Goal: Information Seeking & Learning: Find specific fact

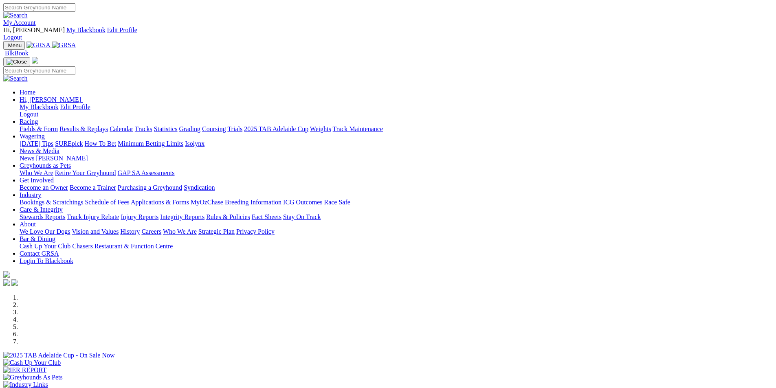
click at [38, 118] on link "Racing" at bounding box center [29, 121] width 18 height 7
click at [108, 125] on link "Results & Replays" at bounding box center [83, 128] width 48 height 7
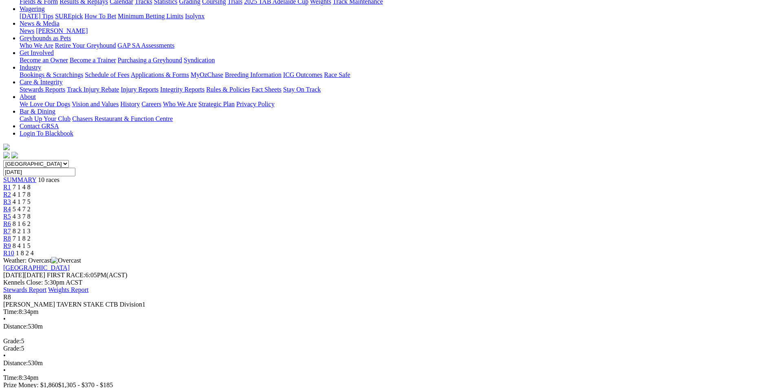
scroll to position [154, 0]
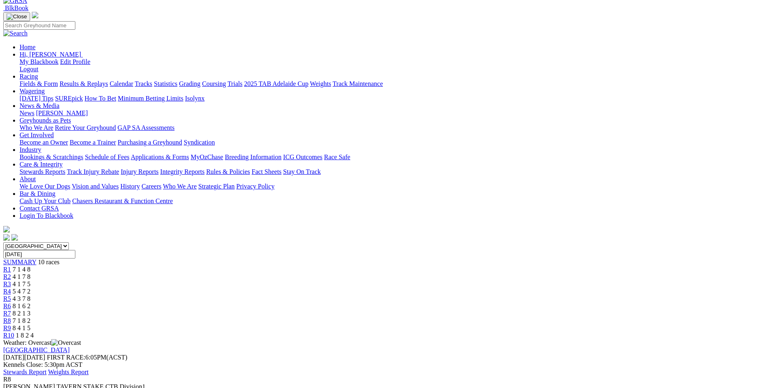
scroll to position [0, 0]
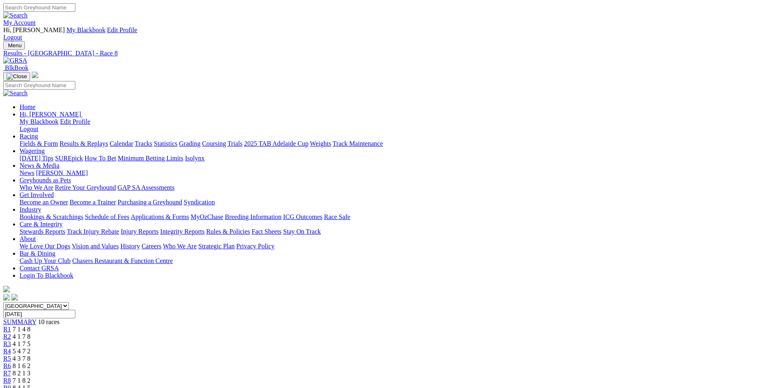
click at [31, 384] on span "8 4 1 5" at bounding box center [22, 387] width 18 height 7
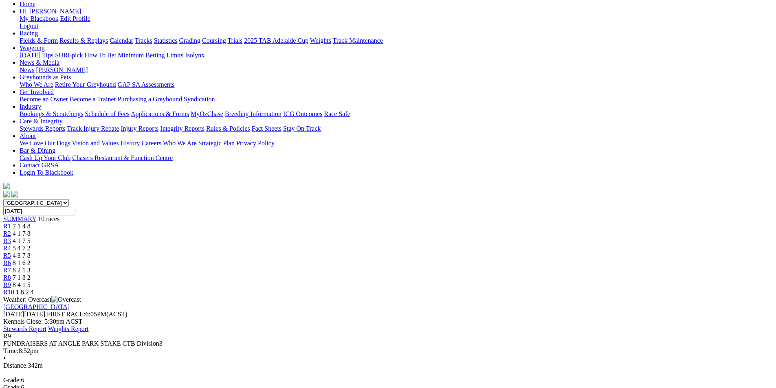
scroll to position [104, 0]
click at [34, 287] on span "1 8 2 4" at bounding box center [25, 290] width 18 height 7
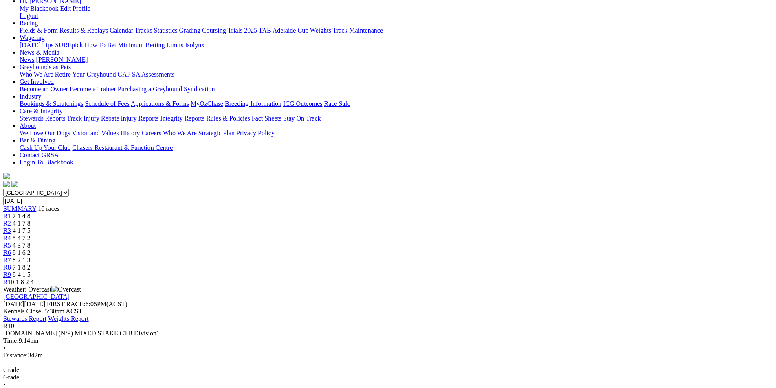
scroll to position [114, 0]
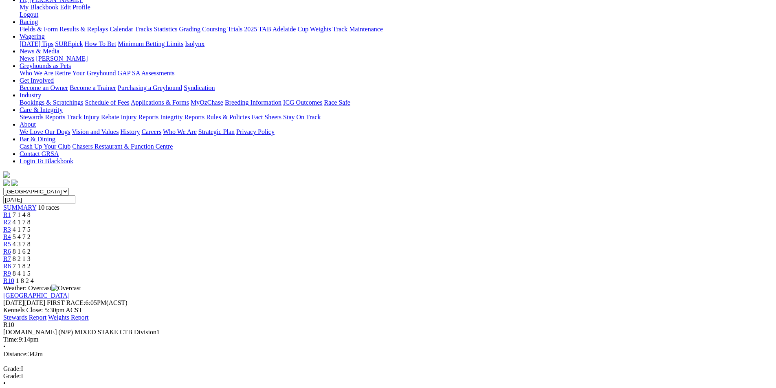
click at [31, 270] on span "8 4 1 5" at bounding box center [22, 273] width 18 height 7
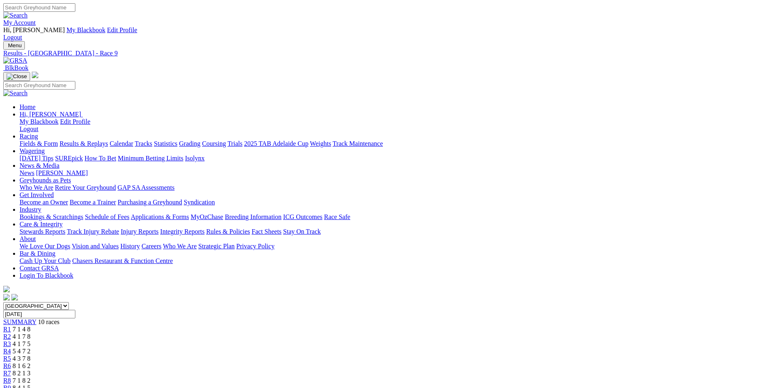
click at [31, 377] on span "7 1 8 2" at bounding box center [22, 380] width 18 height 7
click at [31, 370] on span "8 2 1 3" at bounding box center [22, 373] width 18 height 7
click at [31, 362] on span "8 1 6 2" at bounding box center [22, 365] width 18 height 7
click at [31, 355] on span "4 3 7 8" at bounding box center [22, 358] width 18 height 7
click at [31, 348] on span "5 4 7 2" at bounding box center [22, 351] width 18 height 7
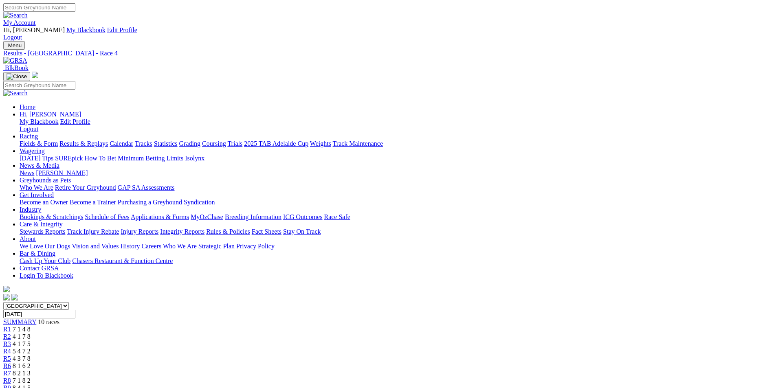
click at [31, 340] on span "4 1 7 5" at bounding box center [22, 343] width 18 height 7
click at [31, 333] on span "4 1 7 8" at bounding box center [22, 336] width 18 height 7
click at [31, 326] on span "7 1 4 8" at bounding box center [22, 329] width 18 height 7
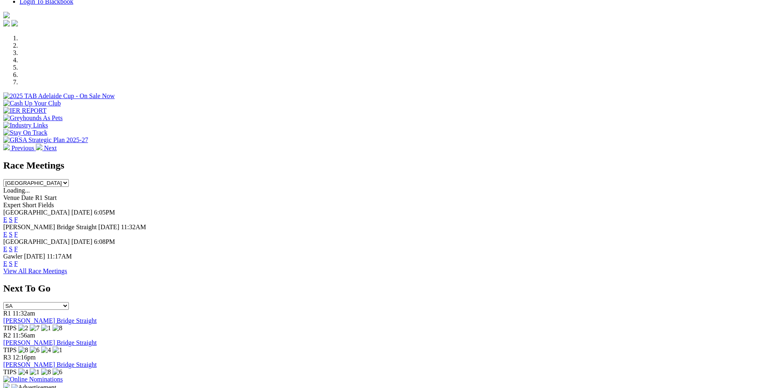
scroll to position [268, 0]
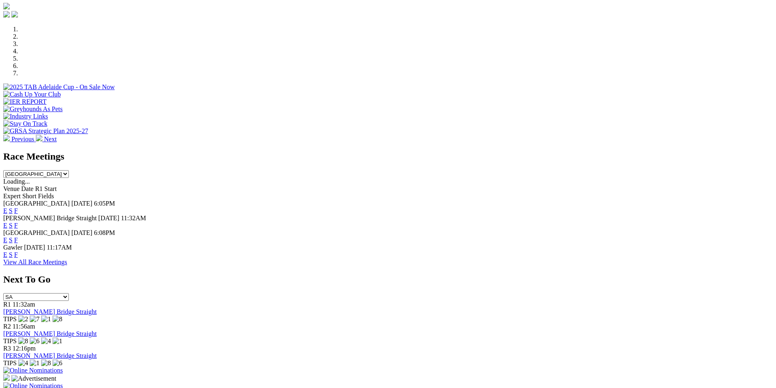
click at [18, 222] on link "F" at bounding box center [16, 225] width 4 height 7
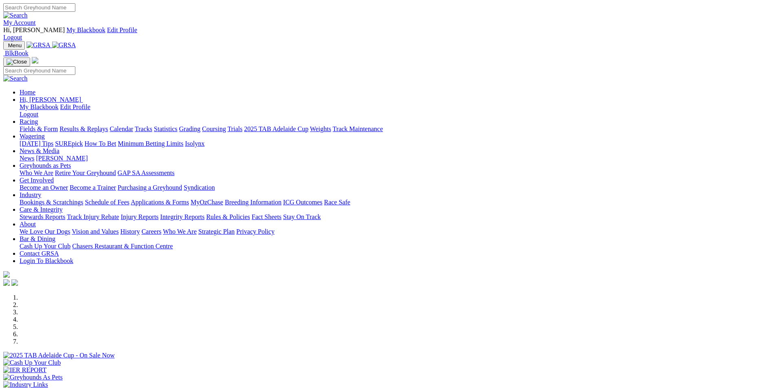
scroll to position [268, 0]
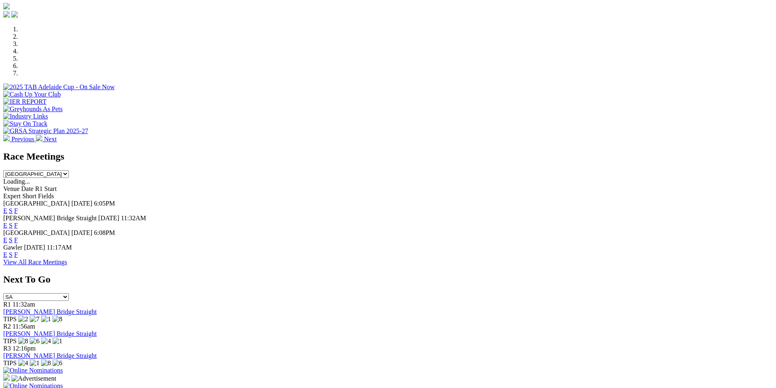
click at [18, 237] on link "F" at bounding box center [16, 240] width 4 height 7
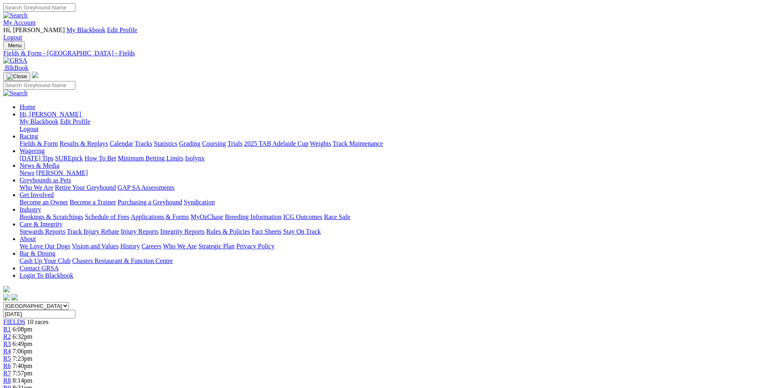
click at [11, 326] on span "R1" at bounding box center [7, 329] width 8 height 7
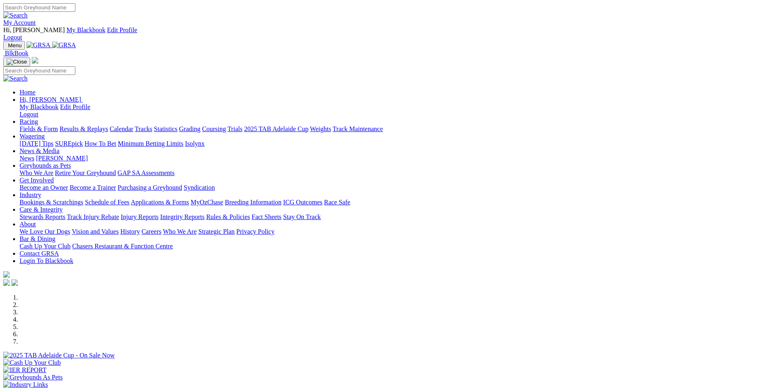
scroll to position [268, 0]
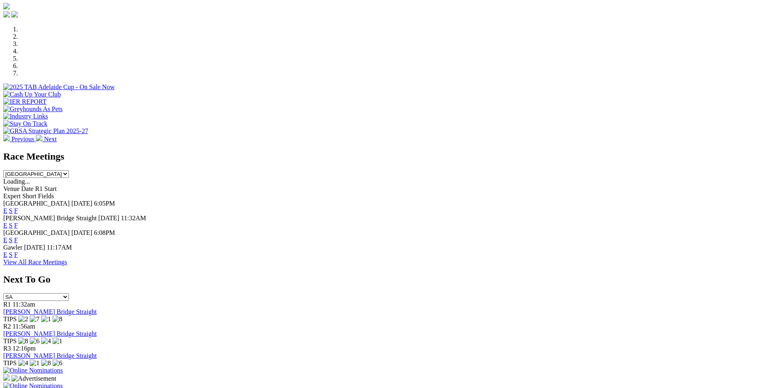
click at [7, 222] on link "E" at bounding box center [5, 225] width 4 height 7
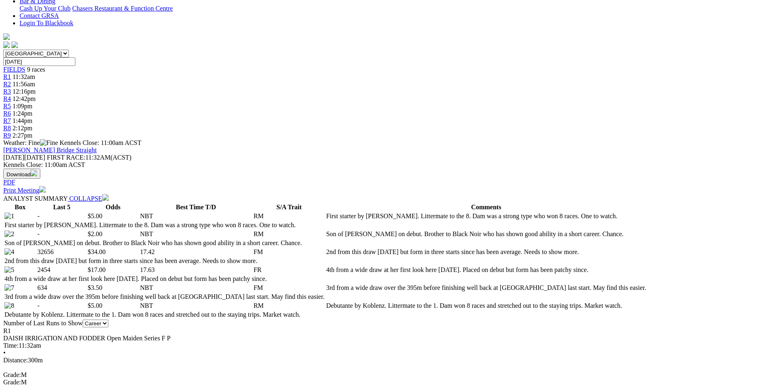
scroll to position [259, 0]
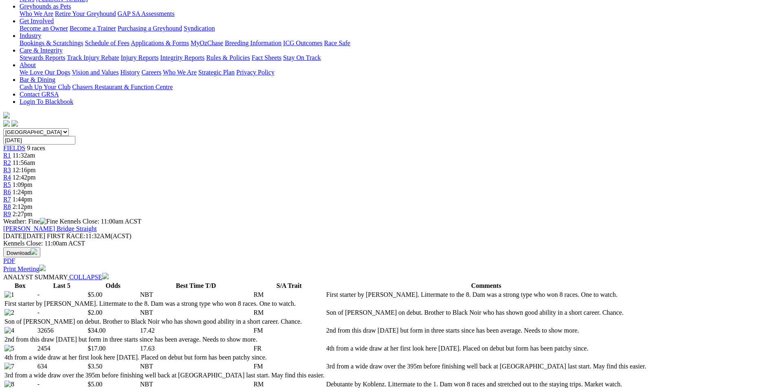
scroll to position [0, 0]
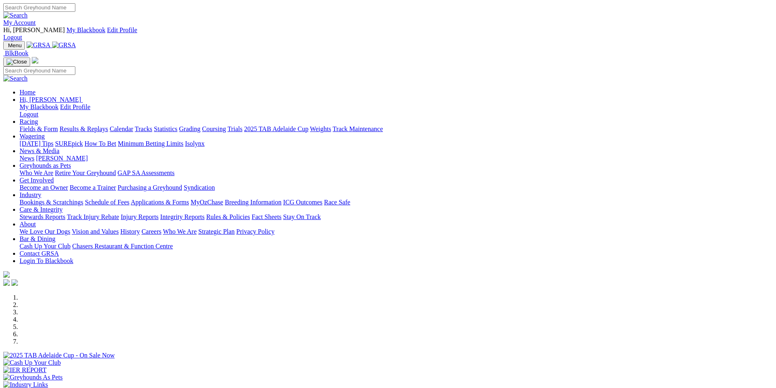
click at [177, 125] on link "Statistics" at bounding box center [166, 128] width 24 height 7
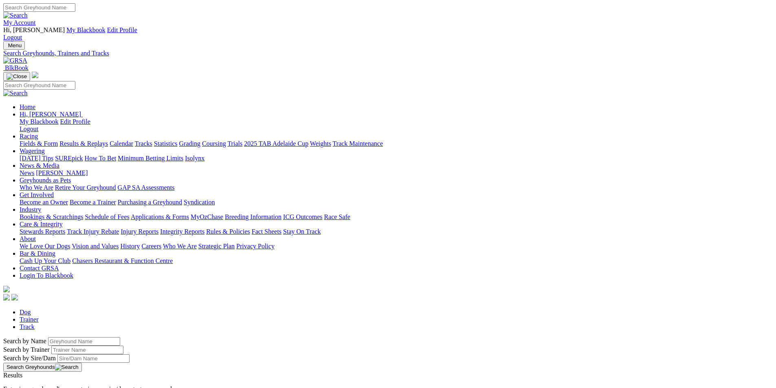
click at [120, 337] on input "Search by Greyhound name" at bounding box center [84, 341] width 72 height 9
type input "feelin' alright"
click at [82, 363] on button "Search Greyhounds" at bounding box center [42, 367] width 79 height 9
click at [41, 379] on link "Feelin' Alright" at bounding box center [21, 382] width 37 height 7
drag, startPoint x: 168, startPoint y: 138, endPoint x: 127, endPoint y: 134, distance: 41.7
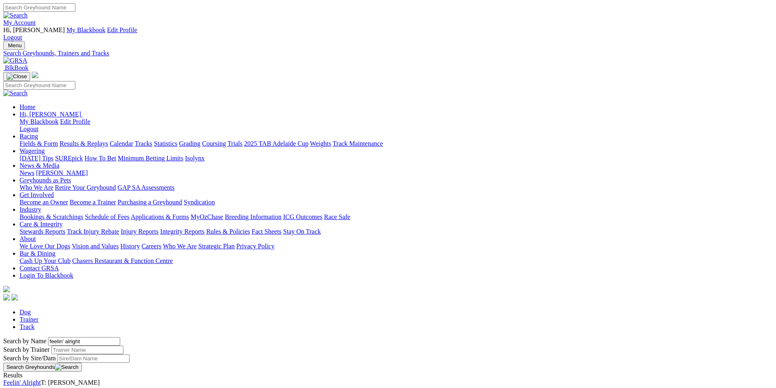
click at [127, 337] on div "Search by Name [PERSON_NAME]' alright Search by Trainer Search by Sire/Dam Sear…" at bounding box center [387, 354] width 769 height 35
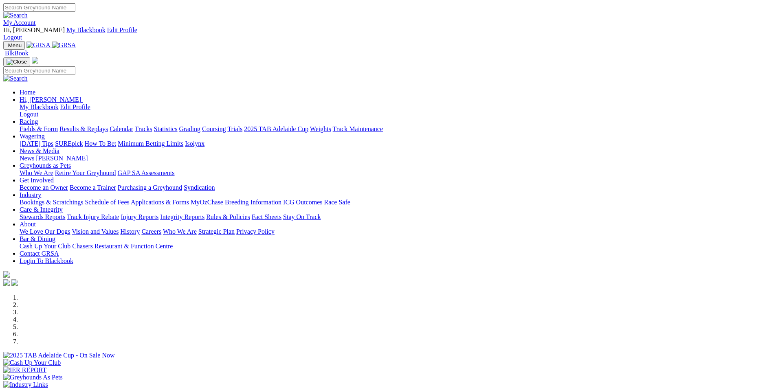
click at [108, 125] on link "Results & Replays" at bounding box center [83, 128] width 48 height 7
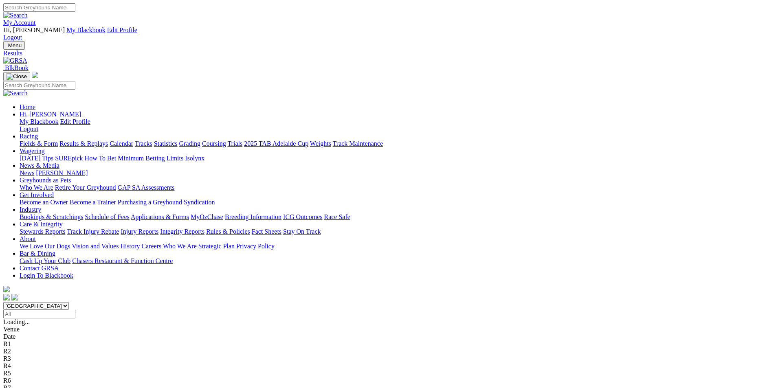
click at [31, 384] on span "8 4 1 5" at bounding box center [22, 387] width 18 height 7
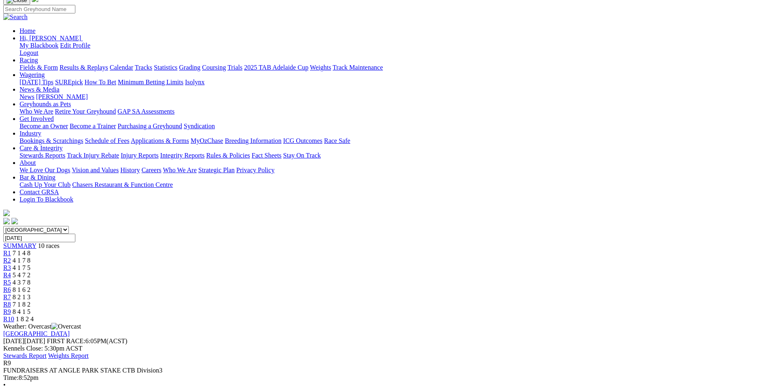
scroll to position [78, 0]
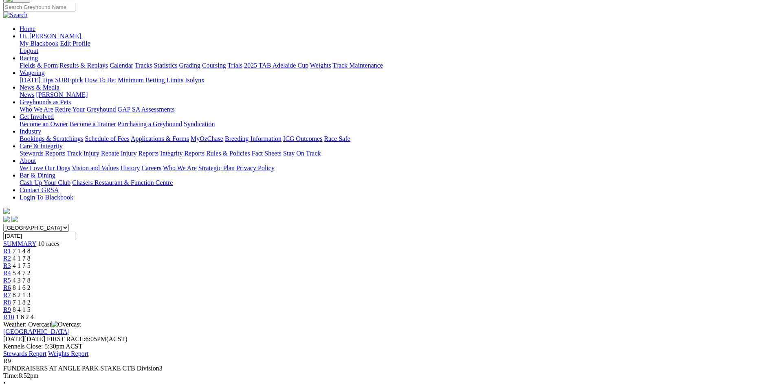
click at [31, 299] on span "7 1 8 2" at bounding box center [22, 302] width 18 height 7
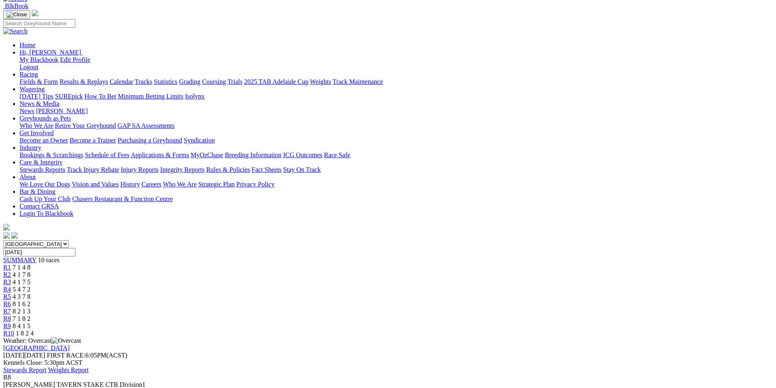
scroll to position [55, 0]
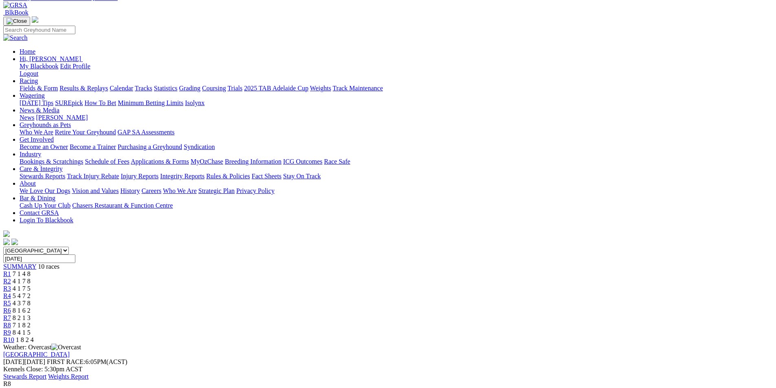
click at [31, 314] on span "8 2 1 3" at bounding box center [22, 317] width 18 height 7
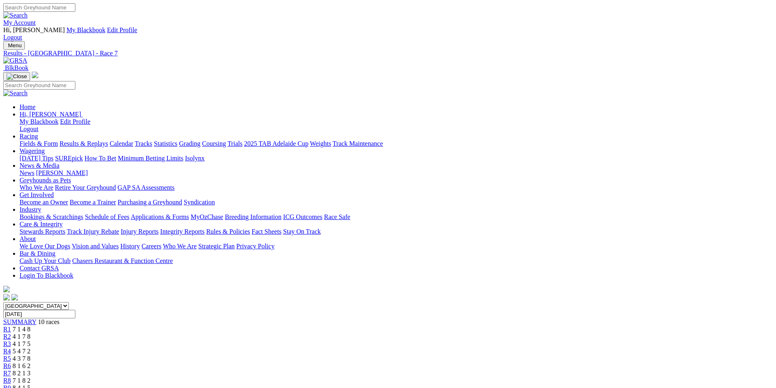
click at [31, 362] on span "8 1 6 2" at bounding box center [22, 365] width 18 height 7
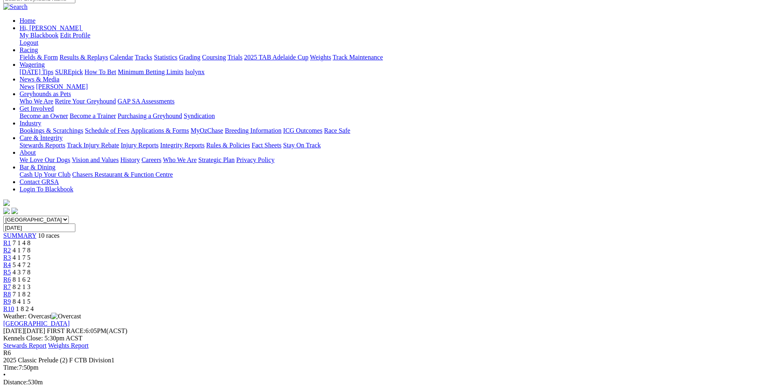
scroll to position [87, 0]
click at [31, 268] on span "4 3 7 8" at bounding box center [22, 271] width 18 height 7
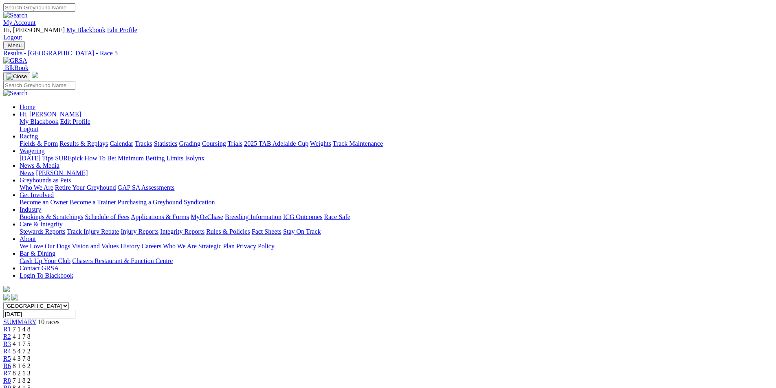
click at [31, 348] on span "5 4 7 2" at bounding box center [22, 351] width 18 height 7
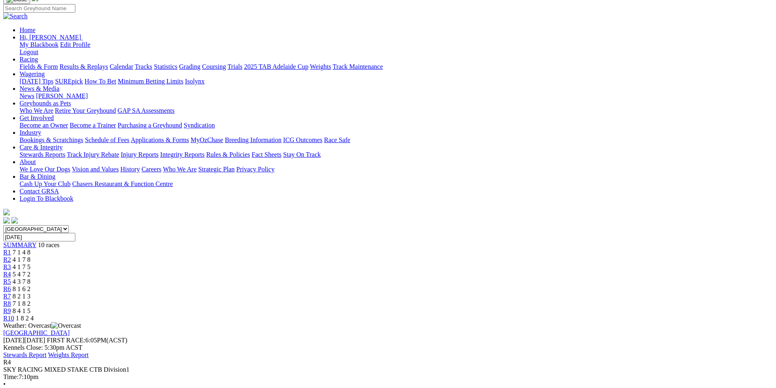
scroll to position [82, 0]
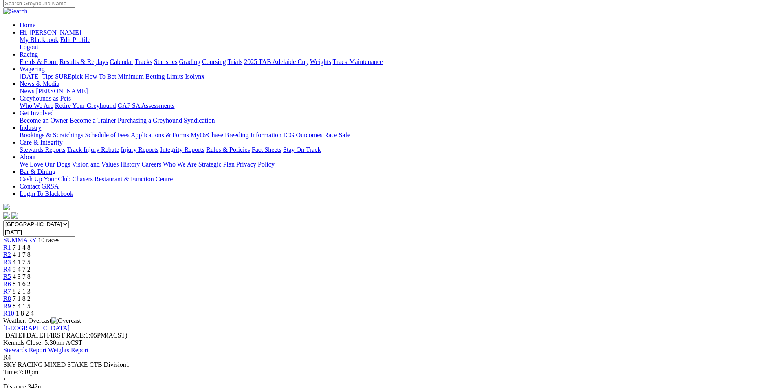
click at [31, 259] on span "4 1 7 5" at bounding box center [22, 262] width 18 height 7
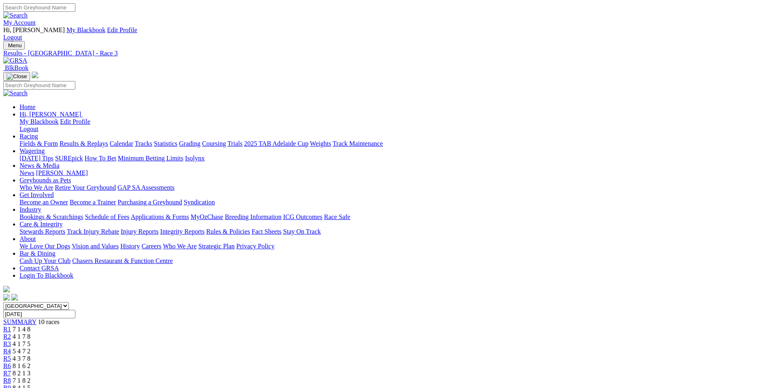
click at [31, 333] on span "4 1 7 8" at bounding box center [22, 336] width 18 height 7
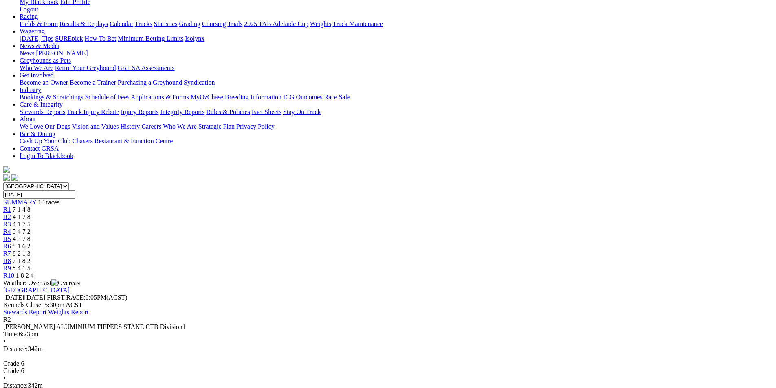
scroll to position [120, 0]
click at [31, 205] on span "7 1 4 8" at bounding box center [22, 208] width 18 height 7
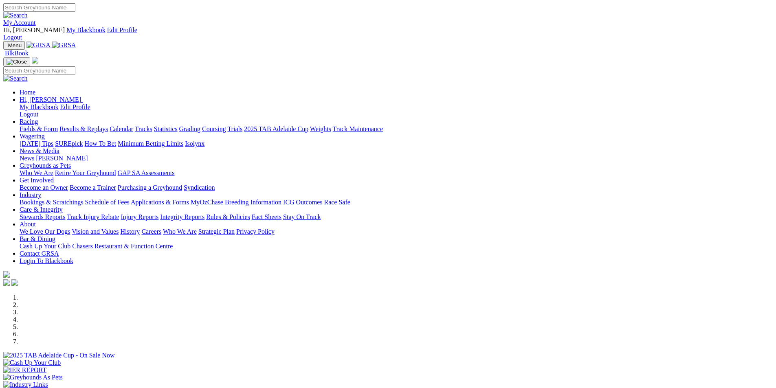
click at [70, 294] on div "Previous Next" at bounding box center [387, 352] width 769 height 117
